Goal: Transaction & Acquisition: Purchase product/service

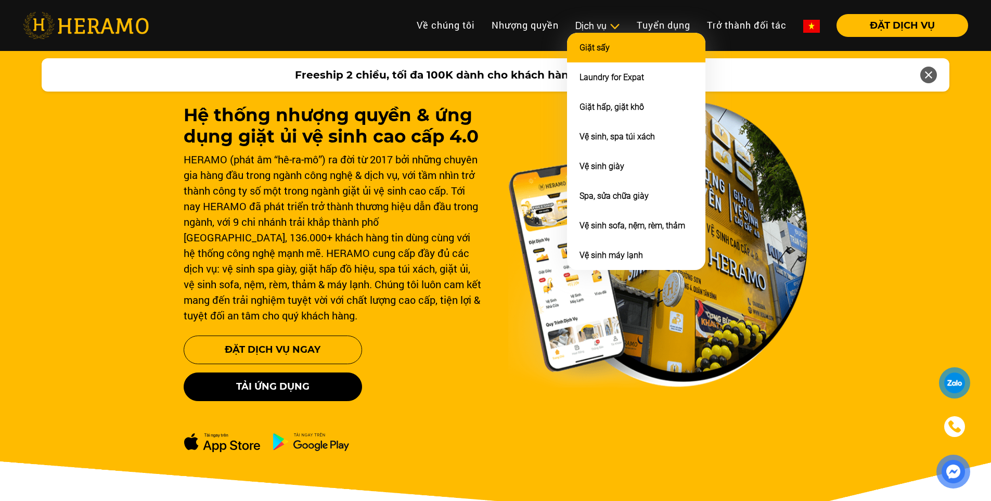
click at [593, 41] on li "Giặt sấy" at bounding box center [636, 48] width 138 height 30
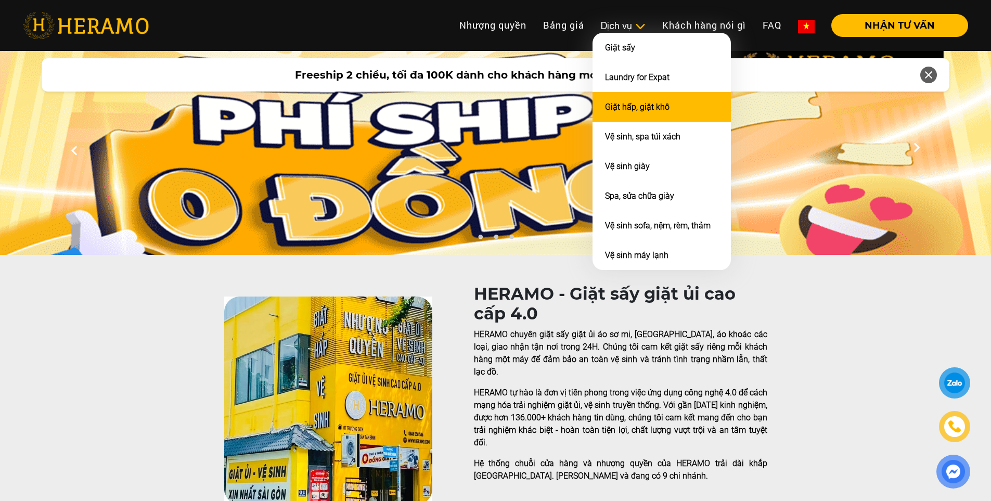
click at [656, 114] on li "Giặt hấp, giặt khô" at bounding box center [661, 107] width 138 height 30
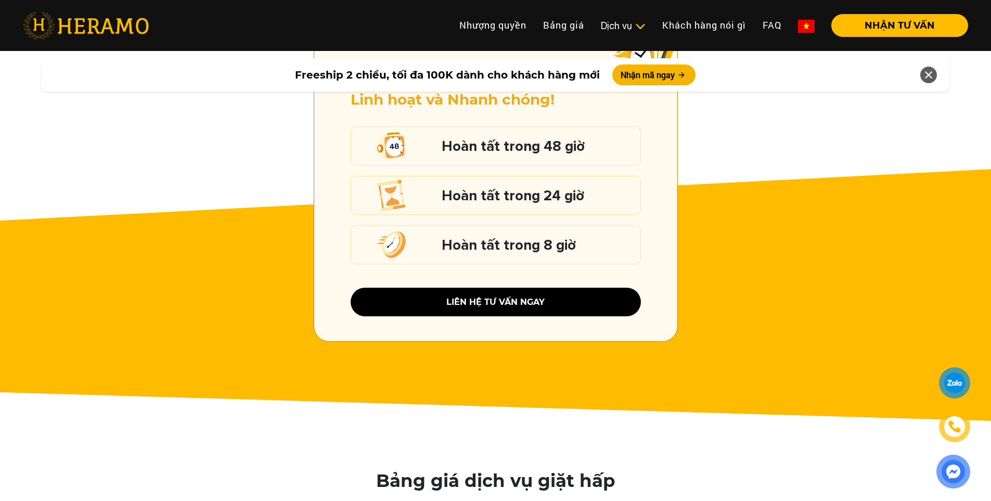
scroll to position [1872, 0]
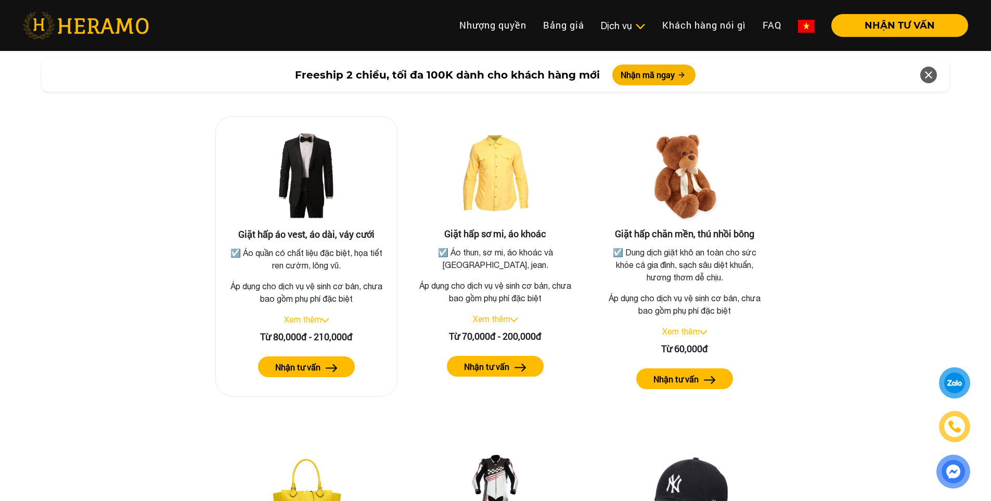
click at [318, 192] on img at bounding box center [306, 177] width 104 height 104
click at [314, 315] on link "Xem thêm" at bounding box center [302, 319] width 37 height 9
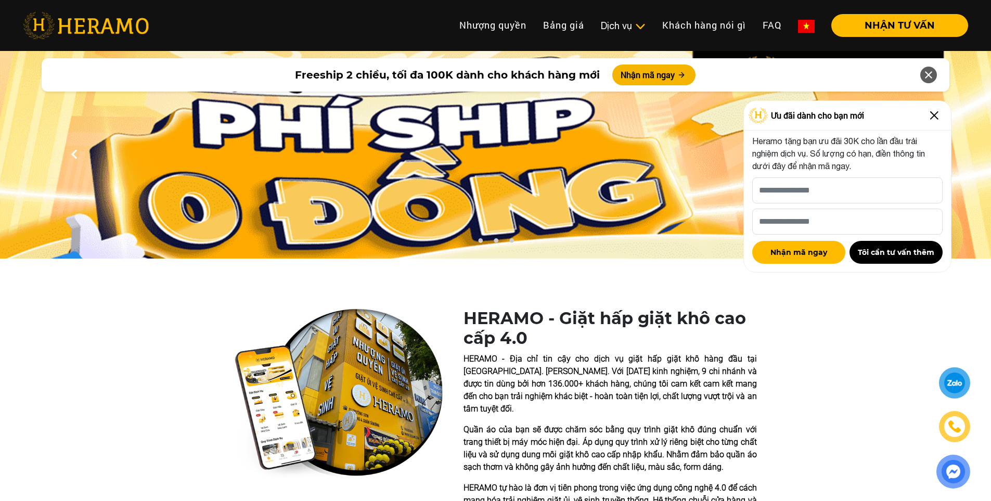
scroll to position [0, 0]
click at [939, 119] on img at bounding box center [934, 115] width 17 height 17
